Goal: Go to known website: Access a specific website the user already knows

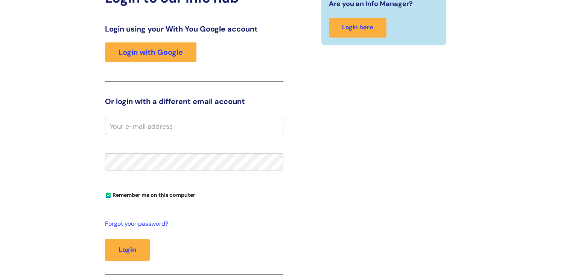
scroll to position [126, 0]
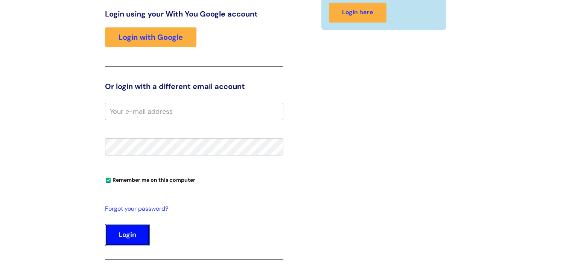
click at [123, 233] on button "Login" at bounding box center [127, 235] width 45 height 22
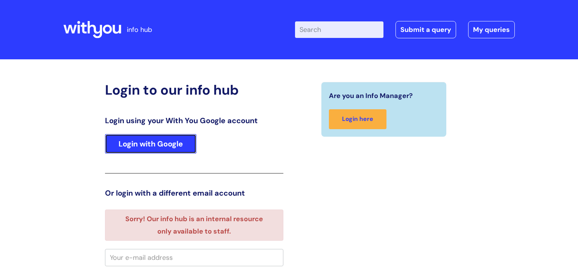
click at [155, 142] on link "Login with Google" at bounding box center [150, 144] width 91 height 20
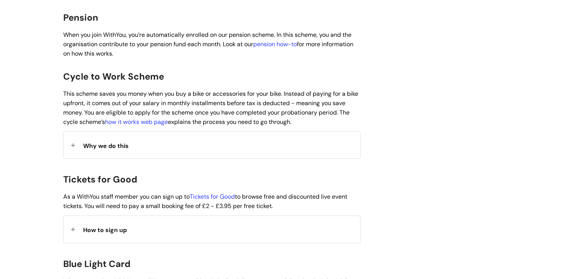
scroll to position [615, 0]
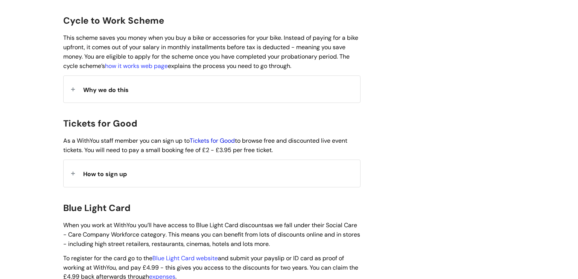
click at [213, 137] on link "Tickets for Good" at bounding box center [211, 141] width 45 height 8
